Goal: Check status: Check status

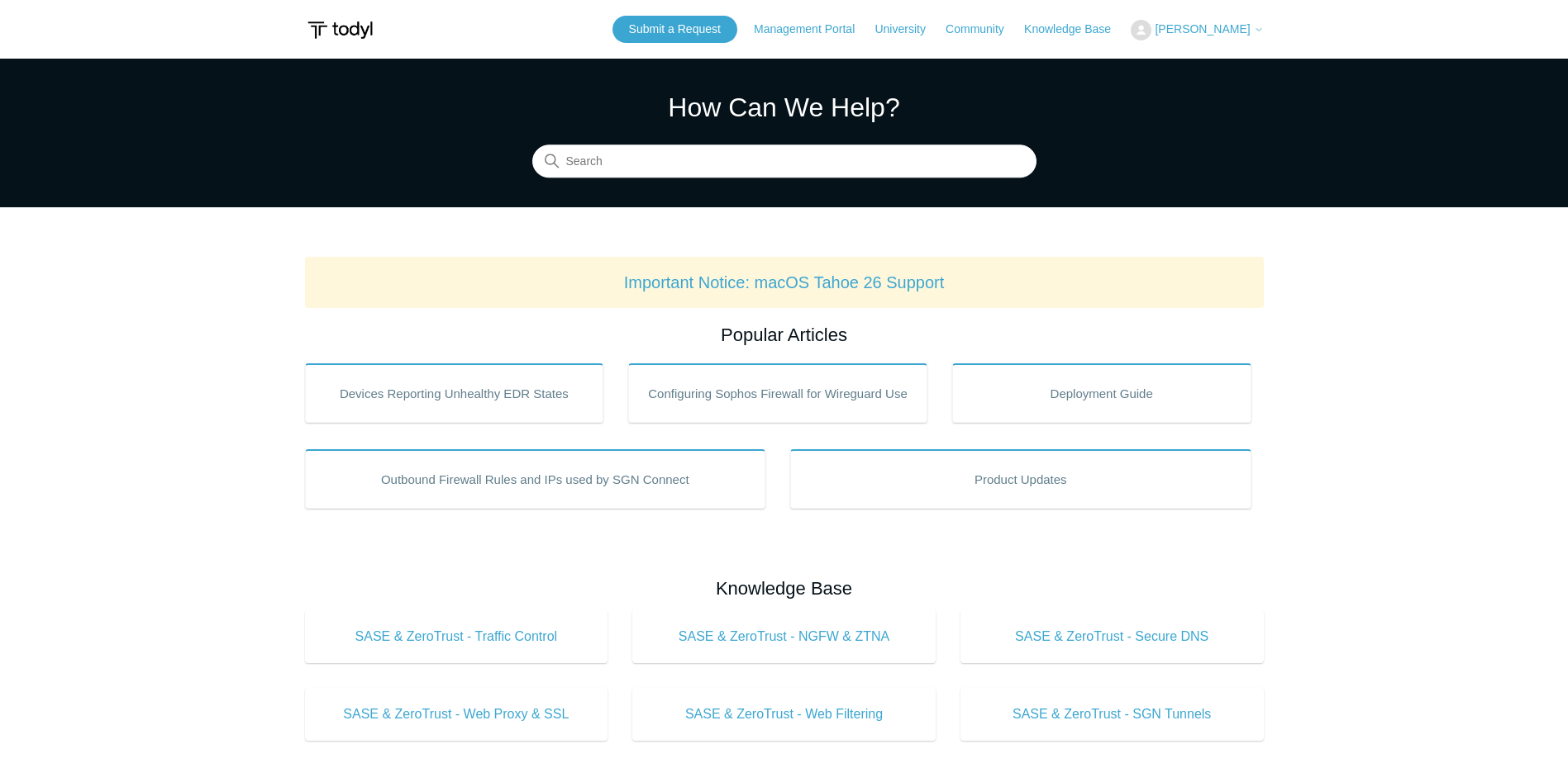
click at [1189, 25] on button "[PERSON_NAME]" at bounding box center [1196, 29] width 132 height 20
click at [1277, 68] on link "My Support Requests" at bounding box center [1212, 65] width 161 height 29
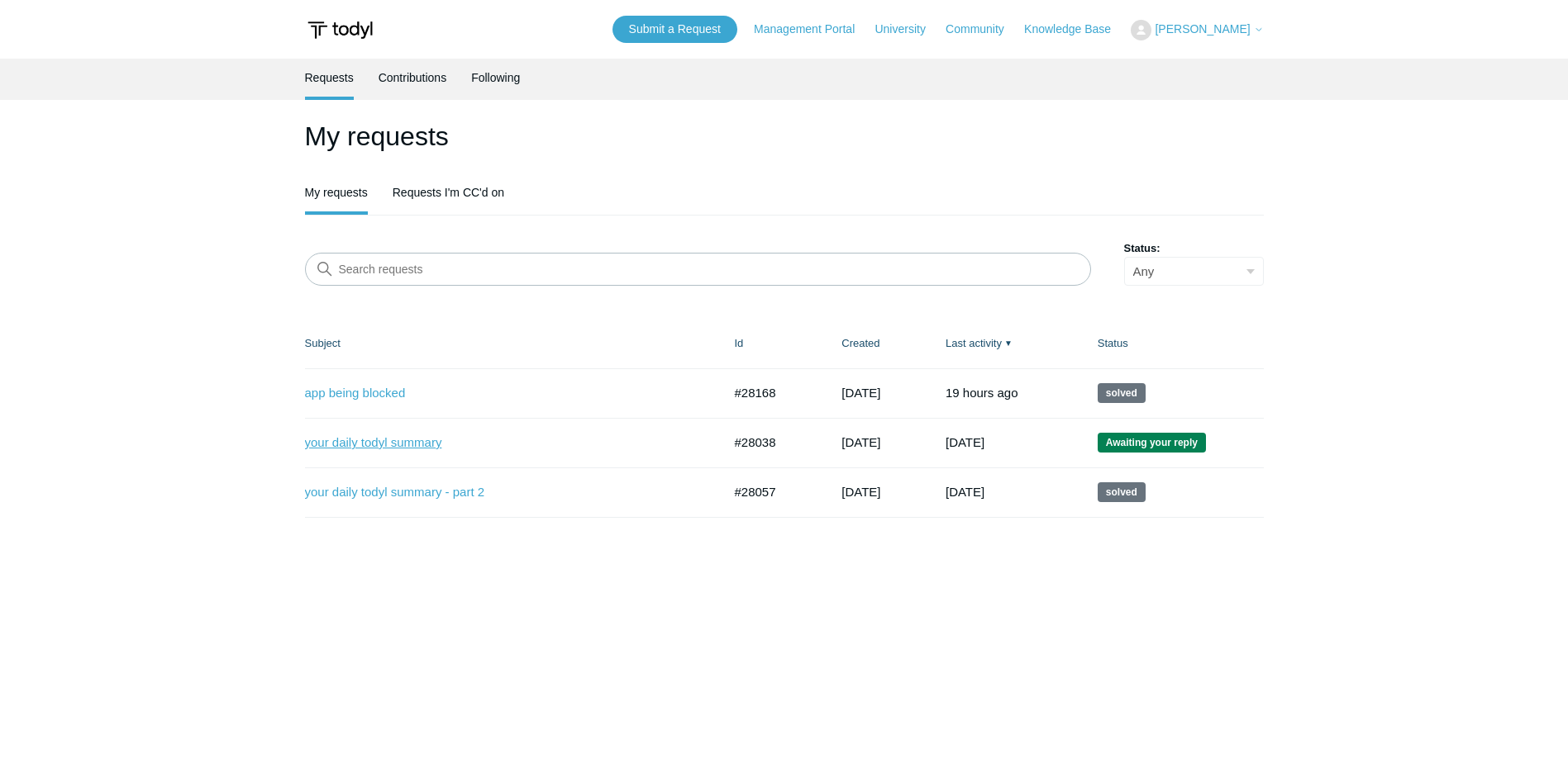
click at [427, 448] on link "your daily todyl summary" at bounding box center [501, 442] width 392 height 19
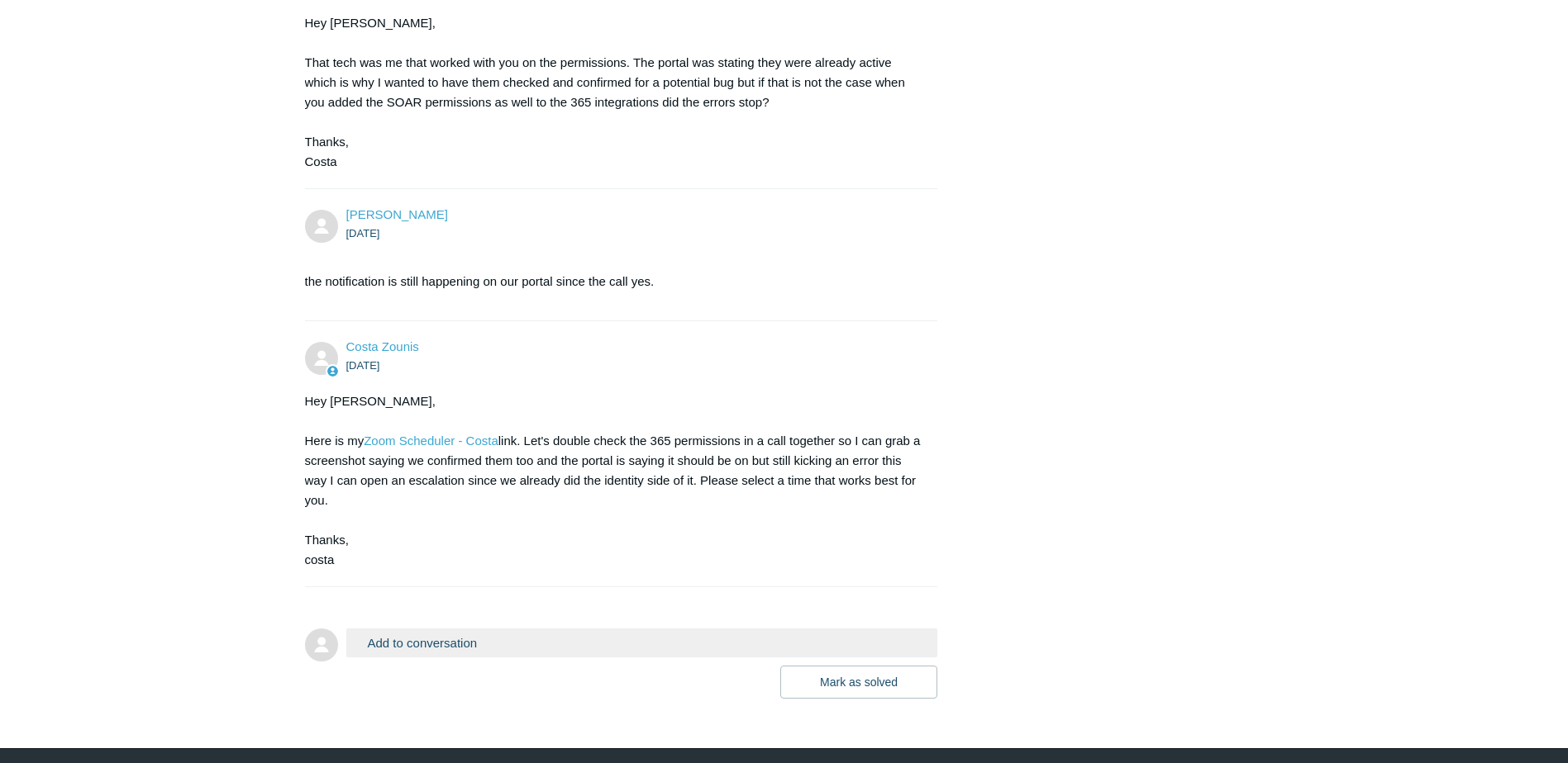
scroll to position [2020, 0]
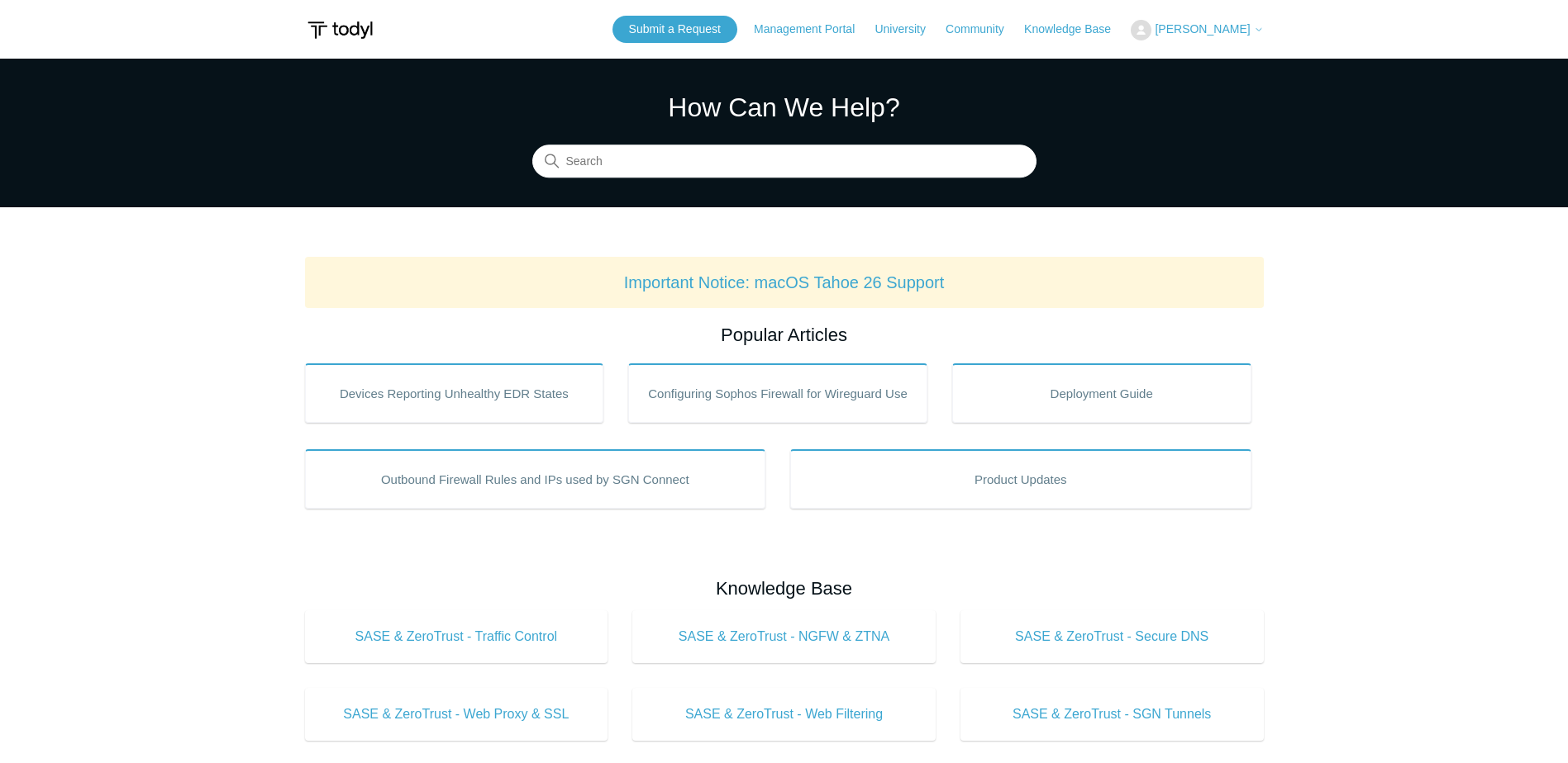
click at [1194, 35] on span "[PERSON_NAME]" at bounding box center [1208, 29] width 108 height 14
click at [1211, 70] on link "My Support Requests" at bounding box center [1212, 65] width 161 height 29
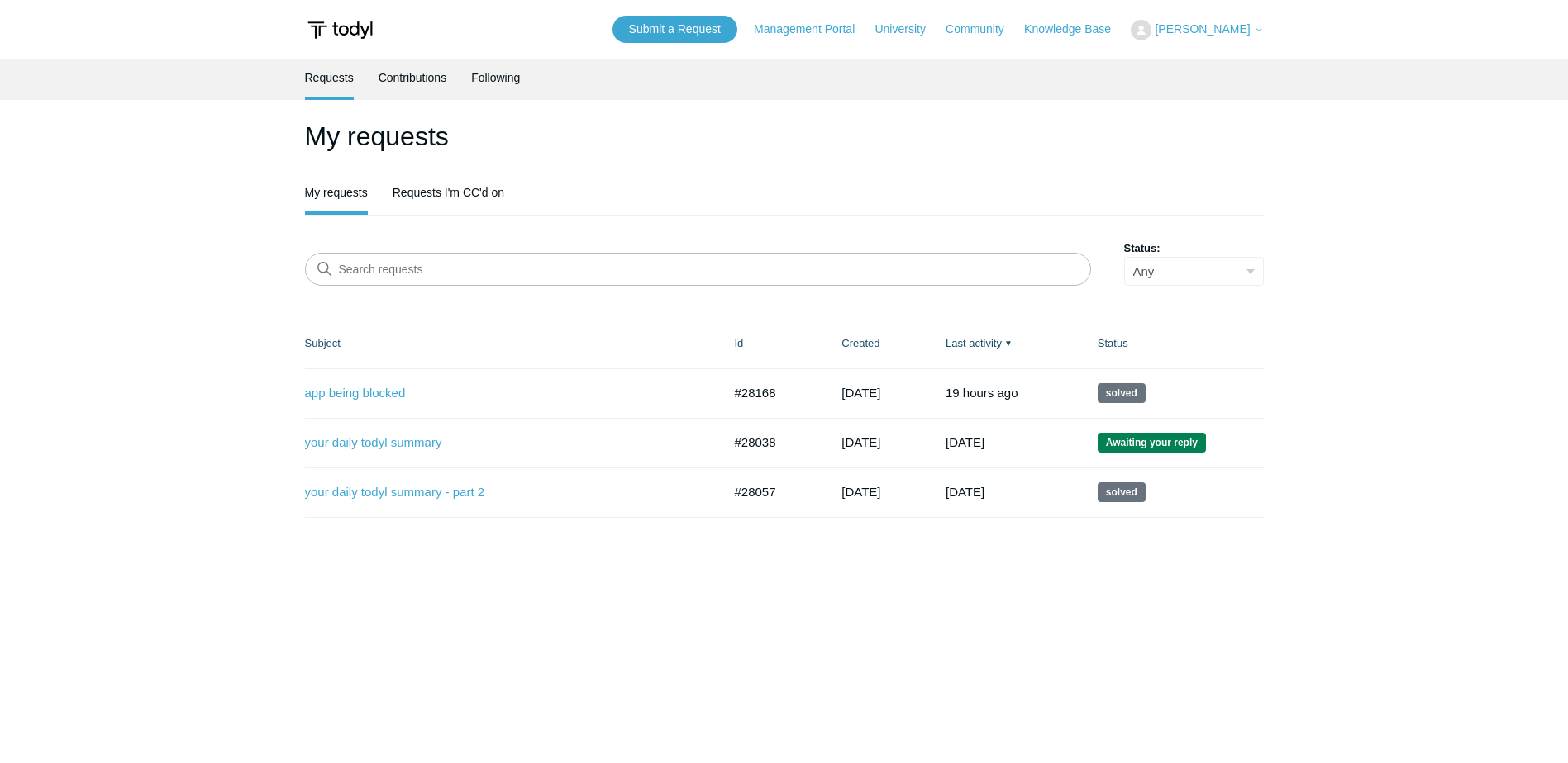
click at [416, 458] on td "your daily todyl summary #28038 [DATE] Awaiting your reply" at bounding box center [511, 442] width 413 height 50
click at [426, 441] on link "your daily todyl summary" at bounding box center [501, 442] width 392 height 19
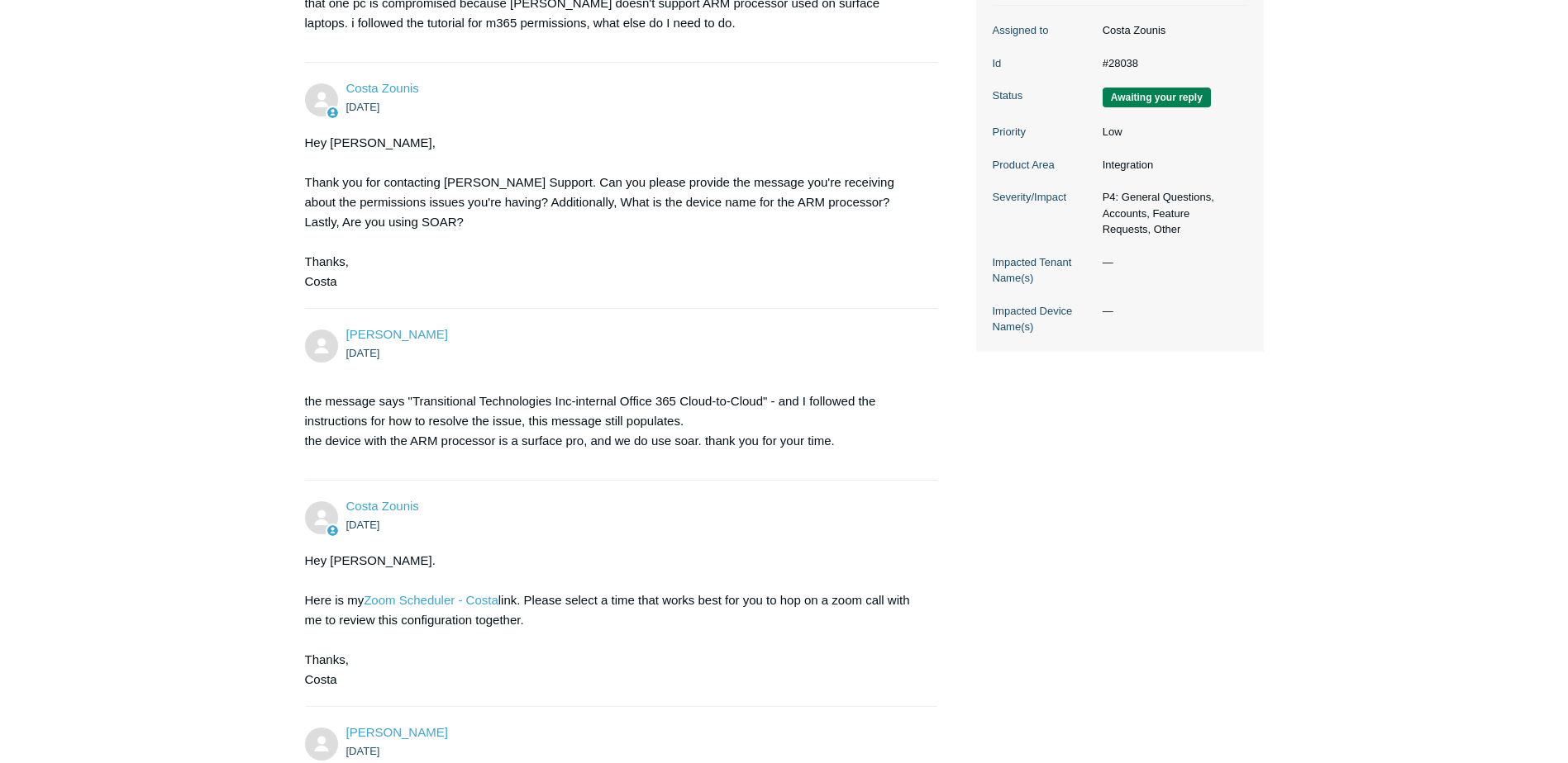
scroll to position [496, 0]
